Goal: Transaction & Acquisition: Purchase product/service

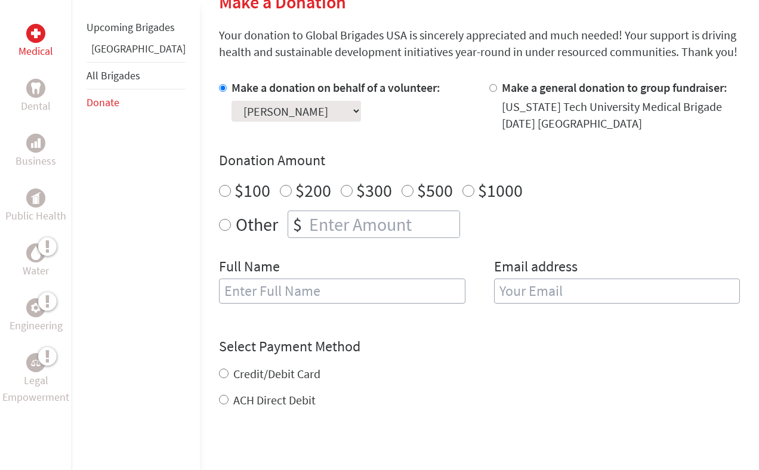
scroll to position [374, 0]
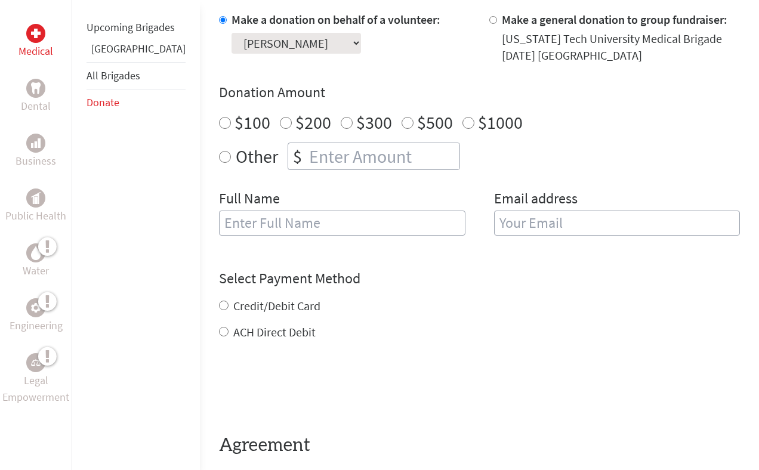
click at [321, 44] on select "Select a volunteer... [PERSON_NAME] [PERSON_NAME] [PERSON_NAME] [PERSON_NAME] […" at bounding box center [297, 43] width 130 height 21
click at [219, 160] on input "Other" at bounding box center [225, 157] width 12 height 12
radio input "true"
click at [307, 155] on input "number" at bounding box center [383, 156] width 153 height 26
type input "50"
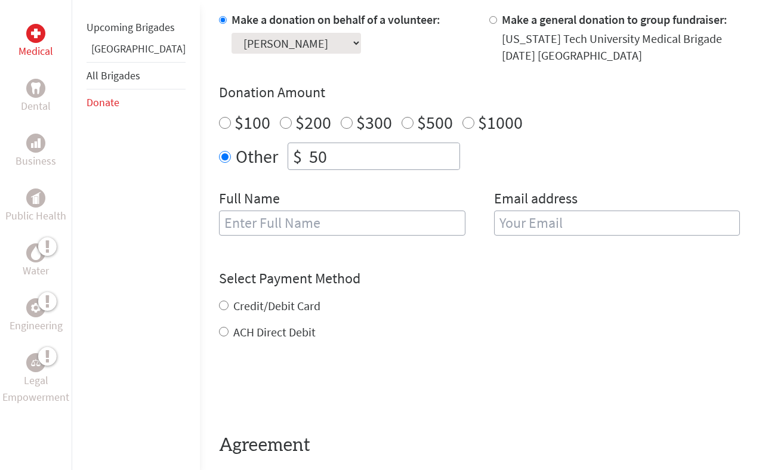
click at [251, 221] on input "text" at bounding box center [342, 223] width 247 height 25
type input "Fieruda [PERSON_NAME]"
click at [609, 232] on input "email" at bounding box center [617, 223] width 247 height 25
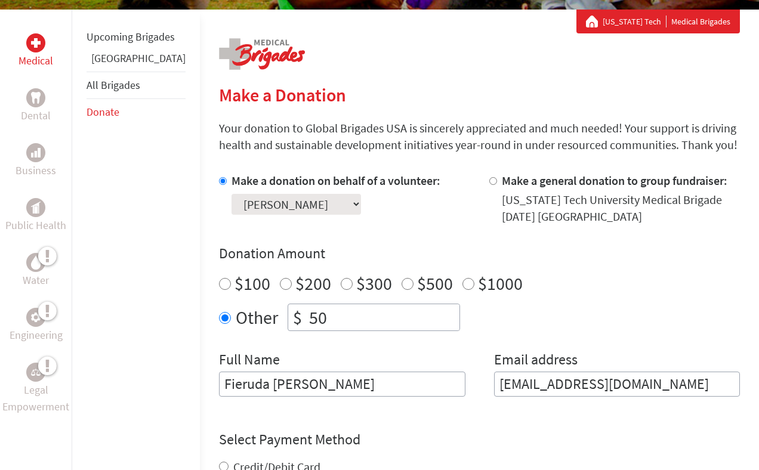
scroll to position [390, 0]
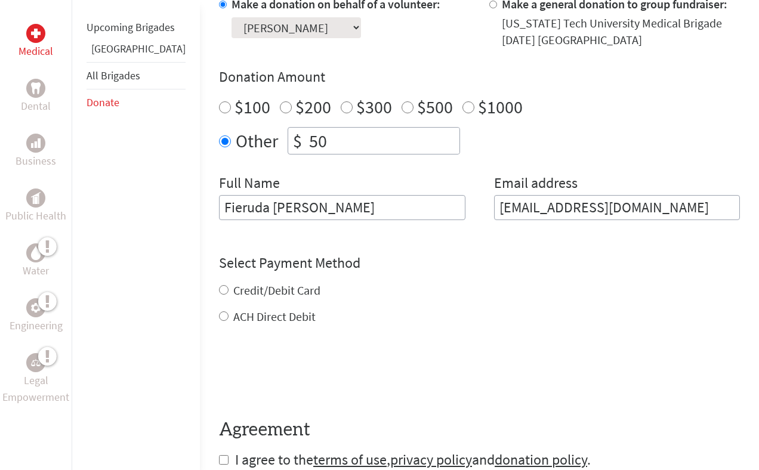
type input "[EMAIL_ADDRESS][DOMAIN_NAME]"
click at [251, 289] on div "Credit/Debit Card ACH Direct Debit" at bounding box center [479, 303] width 521 height 43
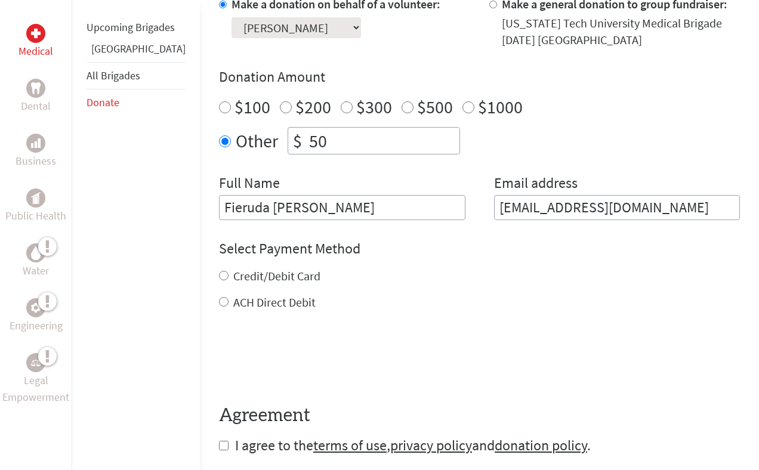
click at [245, 272] on label "Credit/Debit Card" at bounding box center [276, 276] width 87 height 15
click at [229, 272] on input "Credit/Debit Card" at bounding box center [224, 276] width 10 height 10
radio input "true"
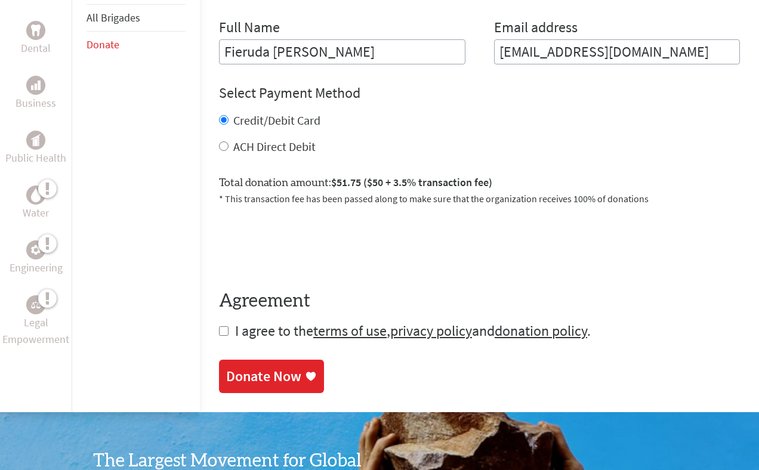
scroll to position [589, 0]
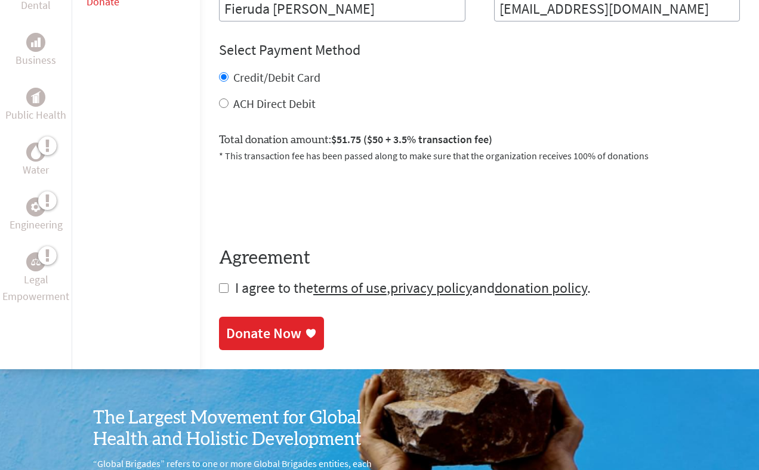
click at [219, 290] on input "checkbox" at bounding box center [224, 289] width 10 height 10
checkbox input "true"
click at [226, 326] on div "Donate Now" at bounding box center [263, 334] width 75 height 19
